Goal: Task Accomplishment & Management: Complete application form

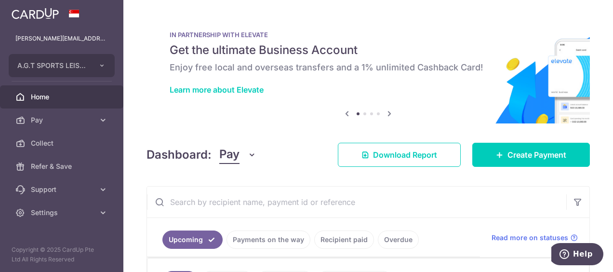
scroll to position [145, 0]
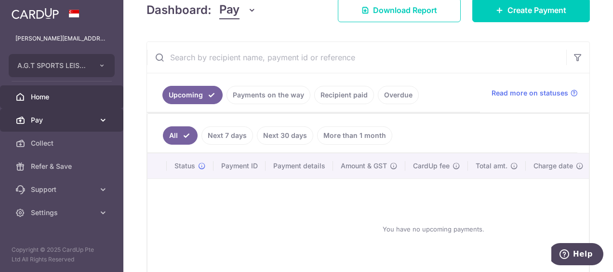
click at [60, 115] on span "Pay" at bounding box center [63, 120] width 64 height 10
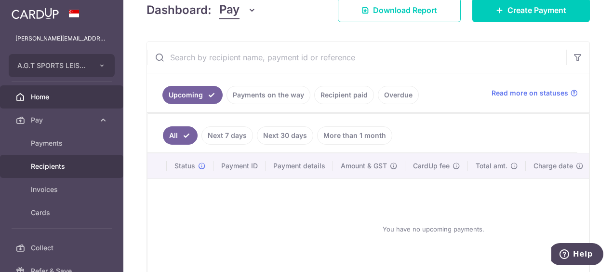
click at [59, 162] on span "Recipients" at bounding box center [63, 167] width 64 height 10
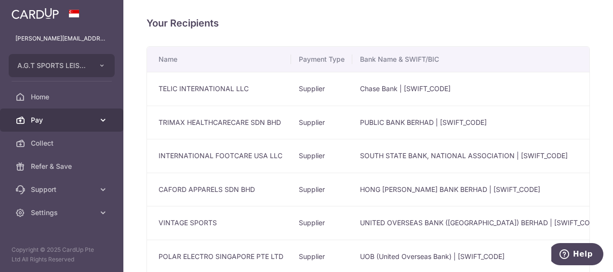
click at [44, 118] on span "Pay" at bounding box center [63, 120] width 64 height 10
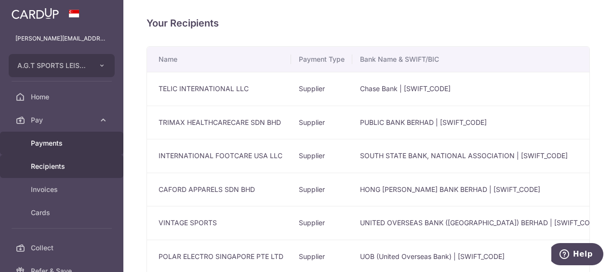
click at [59, 135] on link "Payments" at bounding box center [61, 143] width 123 height 23
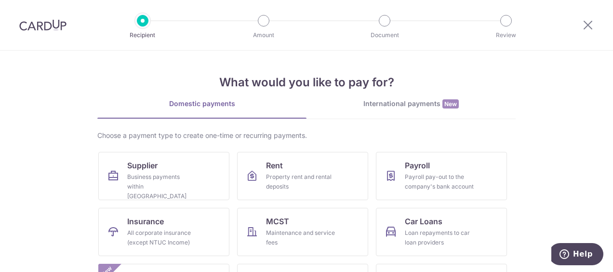
click at [395, 101] on div "International payments New" at bounding box center [411, 104] width 209 height 10
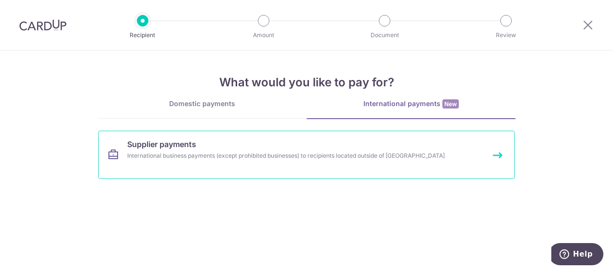
click at [194, 148] on span "Supplier payments" at bounding box center [161, 144] width 69 height 12
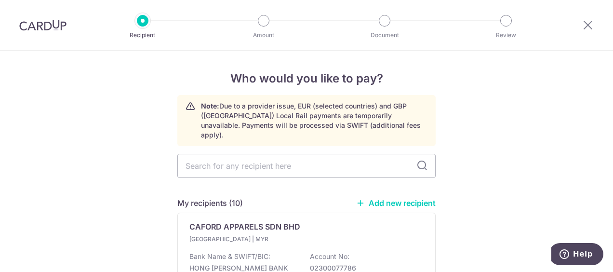
scroll to position [96, 0]
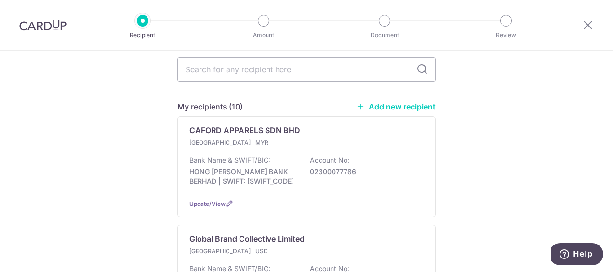
click at [399, 102] on link "Add new recipient" at bounding box center [396, 107] width 80 height 10
select select
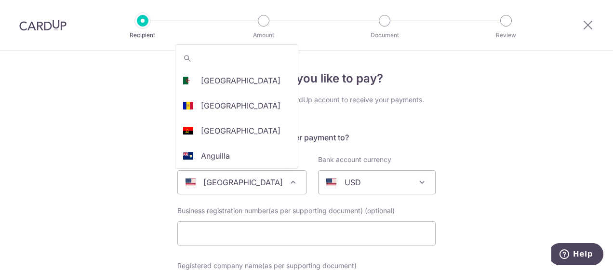
click at [287, 177] on span at bounding box center [293, 182] width 12 height 12
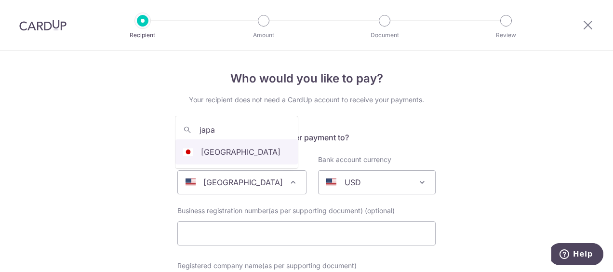
type input "japa"
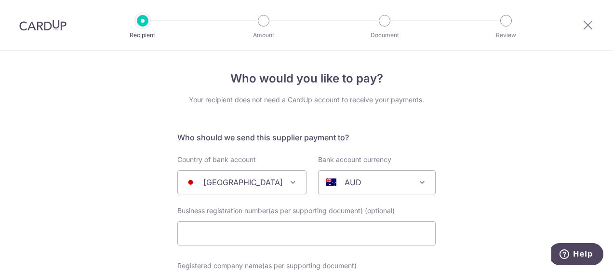
select select "114"
select select "[GEOGRAPHIC_DATA]"
select select
click at [421, 178] on span at bounding box center [423, 182] width 12 height 12
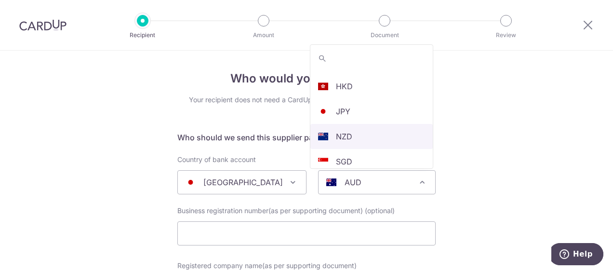
scroll to position [179, 0]
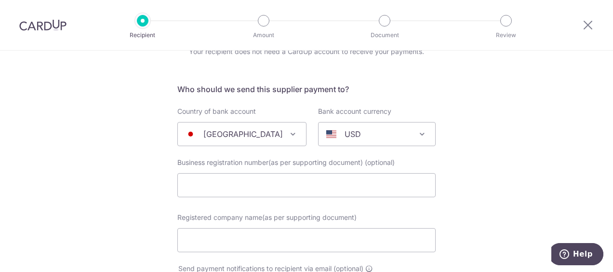
scroll to position [96, 0]
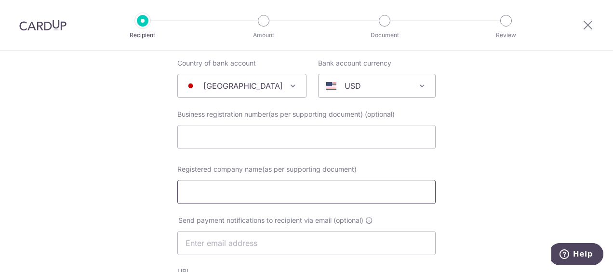
click at [228, 189] on input "Registered company name(as per supporting document)" at bounding box center [306, 192] width 258 height 24
type input "Fellows Inc"
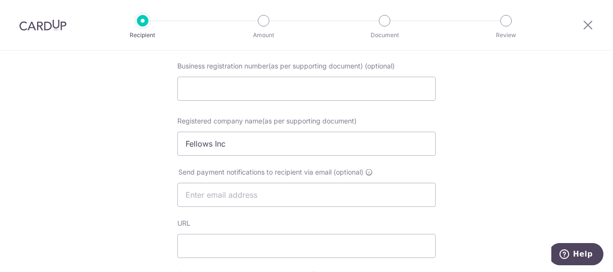
scroll to position [193, 0]
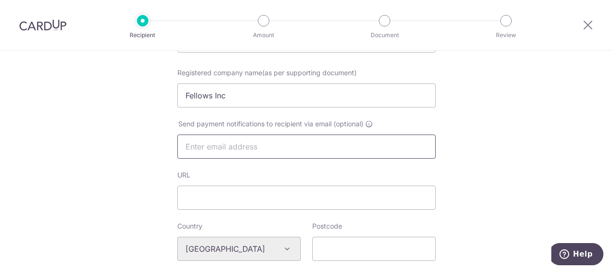
click at [266, 149] on input "text" at bounding box center [306, 147] width 258 height 24
click at [210, 145] on input "text" at bounding box center [306, 147] width 258 height 24
paste input "Akane Takahashi <akane@fellows-inc.com>"
drag, startPoint x: 251, startPoint y: 144, endPoint x: 163, endPoint y: 145, distance: 87.8
click at [163, 145] on div "Who would you like to pay? Your recipient does not need a CardUp account to rec…" at bounding box center [306, 267] width 613 height 819
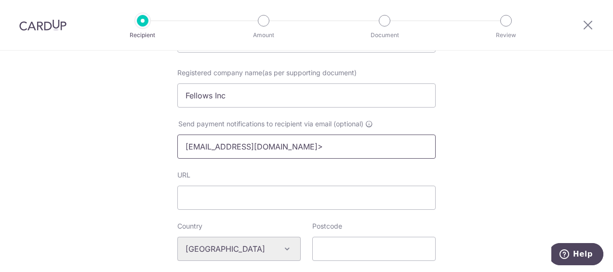
click at [298, 146] on input "akane@fellows-inc.com>" at bounding box center [306, 147] width 258 height 24
type input "[EMAIL_ADDRESS][DOMAIN_NAME]"
click at [503, 132] on div "Who would you like to pay? Your recipient does not need a CardUp account to rec…" at bounding box center [306, 267] width 613 height 819
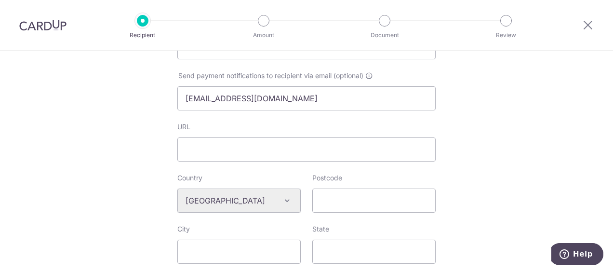
scroll to position [338, 0]
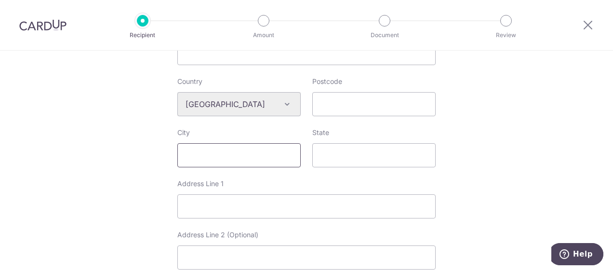
click at [235, 163] on input "City" at bounding box center [238, 155] width 123 height 24
click at [486, 148] on div "Who would you like to pay? Your recipient does not need a CardUp account to rec…" at bounding box center [306, 122] width 613 height 819
click at [206, 201] on input "Address Line 1" at bounding box center [306, 206] width 258 height 24
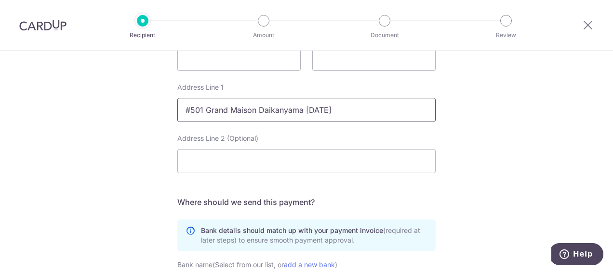
scroll to position [482, 0]
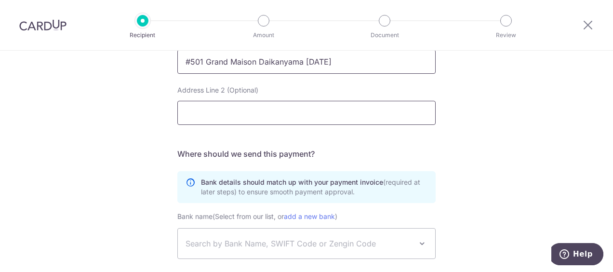
type input "#501 Grand Maison Daikanyama [DATE]"
click at [194, 119] on input "Address Line 2 (Optional)" at bounding box center [306, 113] width 258 height 24
type input "Ebisu-[PERSON_NAME]"
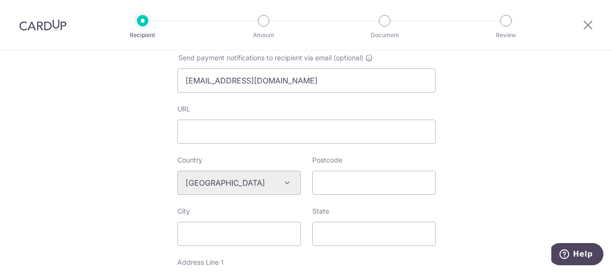
scroll to position [355, 0]
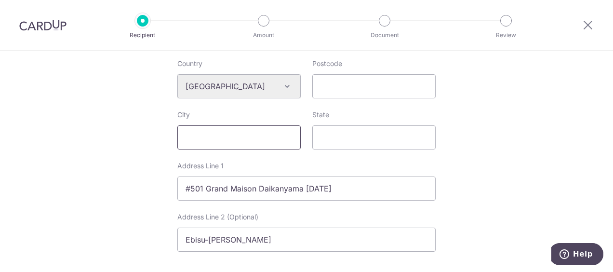
click at [215, 136] on input "City" at bounding box center [238, 137] width 123 height 24
type input "[GEOGRAPHIC_DATA]"
click at [480, 136] on div "Who would you like to pay? Your recipient does not need a CardUp account to rec…" at bounding box center [306, 104] width 613 height 819
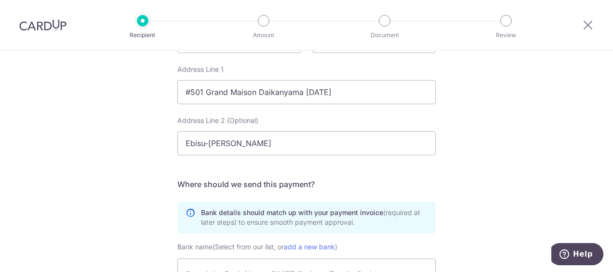
scroll to position [597, 0]
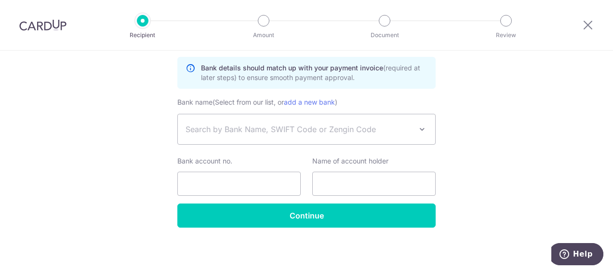
click at [418, 126] on span at bounding box center [423, 129] width 12 height 12
click at [243, 161] on input "the bank of yokohama" at bounding box center [305, 159] width 258 height 19
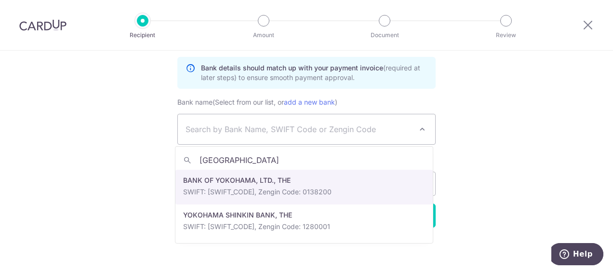
type input "yokohama"
select select "9289"
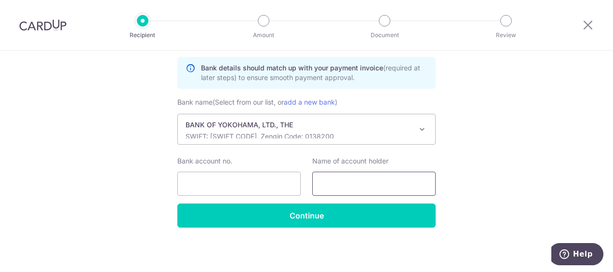
click at [319, 186] on input "text" at bounding box center [373, 184] width 123 height 24
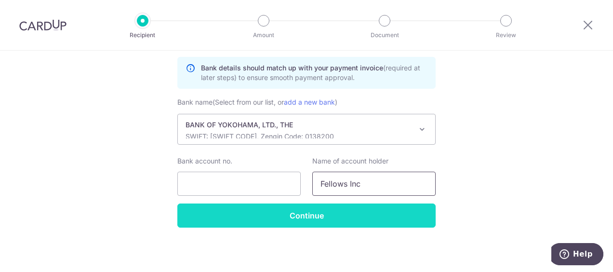
type input "Fellows Inc"
click at [306, 210] on input "Continue" at bounding box center [306, 215] width 258 height 24
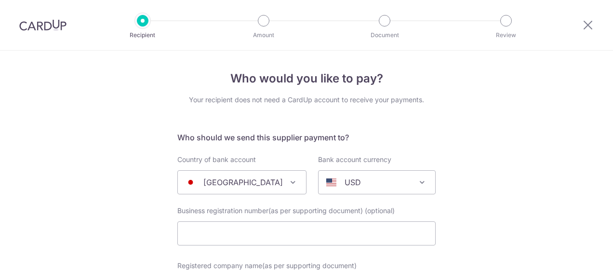
select select "9289"
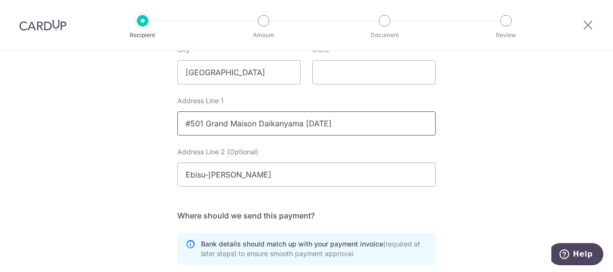
scroll to position [338, 0]
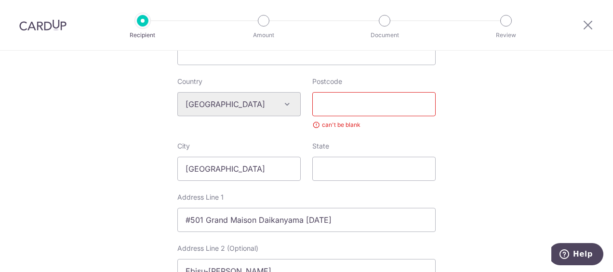
click at [335, 100] on input "Postcode" at bounding box center [373, 104] width 123 height 24
paste input "150-0022"
type input "150-0022"
click at [514, 172] on div "Who would you like to pay? Your recipient does not need a CardUp account to rec…" at bounding box center [306, 140] width 613 height 855
click at [408, 199] on div "Address Line 1 #[GEOGRAPHIC_DATA] [DATE]" at bounding box center [306, 212] width 258 height 40
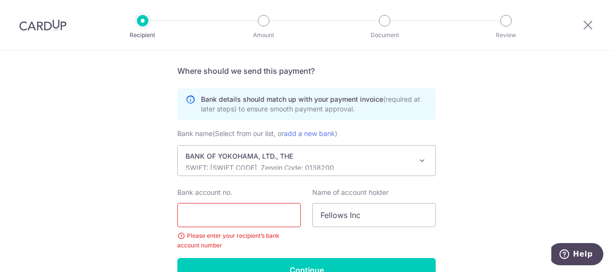
scroll to position [633, 0]
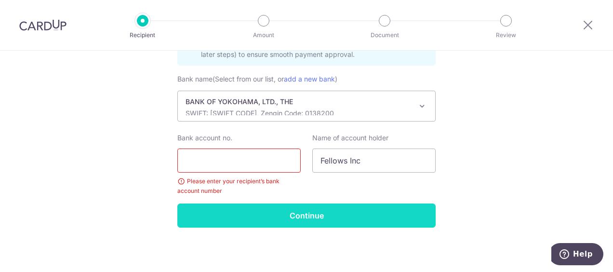
click at [301, 216] on input "Continue" at bounding box center [306, 215] width 258 height 24
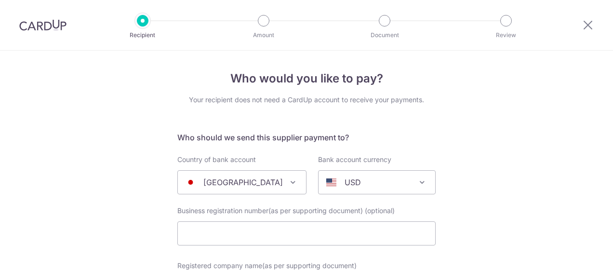
select select "9289"
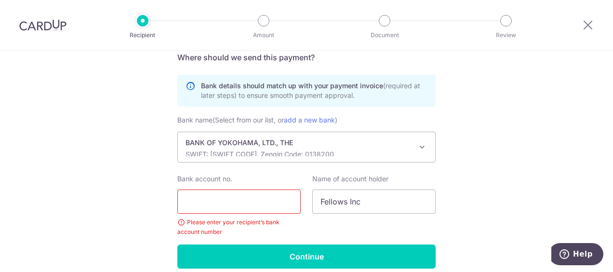
scroll to position [620, 0]
